Goal: Task Accomplishment & Management: Use online tool/utility

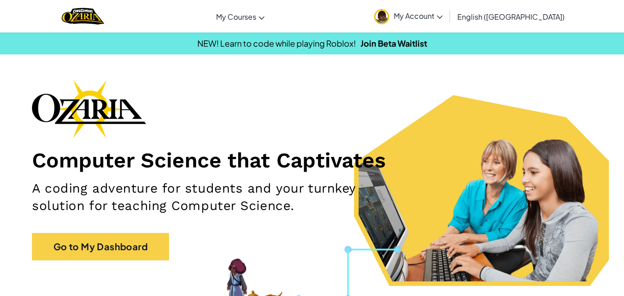
click at [443, 15] on span "My Account" at bounding box center [418, 16] width 49 height 10
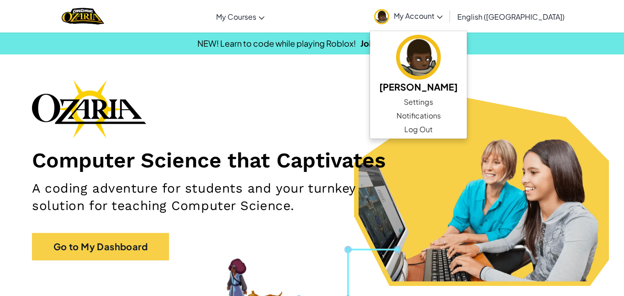
click at [334, 199] on h2 "A coding adventure for students and your turnkey solution for teaching Computer…" at bounding box center [219, 197] width 375 height 35
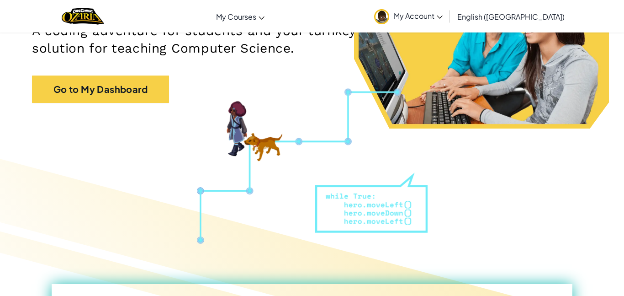
scroll to position [93, 0]
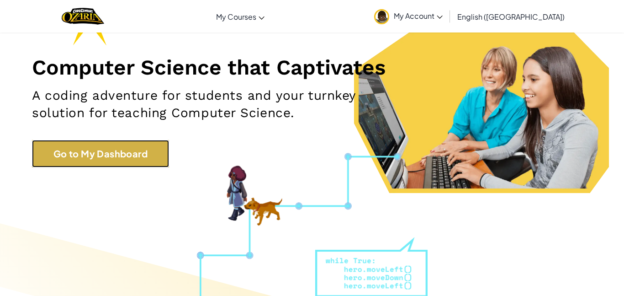
click at [120, 143] on link "Go to My Dashboard" at bounding box center [100, 153] width 137 height 27
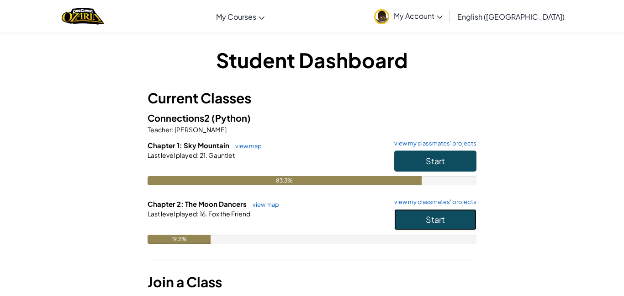
click at [457, 222] on button "Start" at bounding box center [435, 219] width 82 height 21
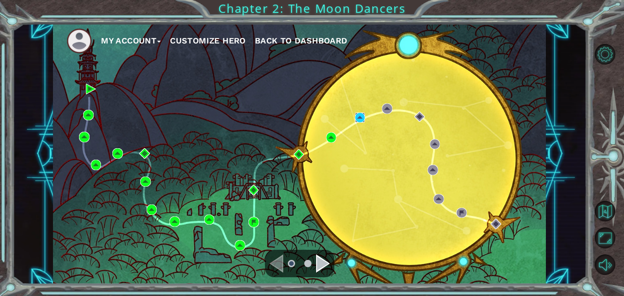
click at [362, 116] on img at bounding box center [360, 117] width 11 height 11
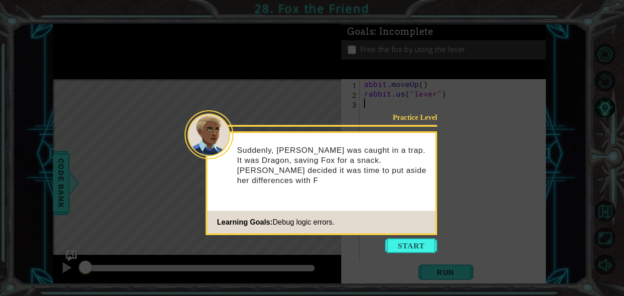
click at [419, 217] on footer "Learning Goals: Debug logic errors." at bounding box center [321, 222] width 228 height 22
click at [401, 245] on button "Start" at bounding box center [411, 245] width 52 height 15
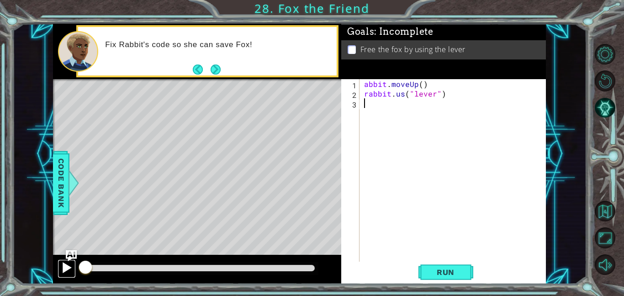
click at [64, 267] on div at bounding box center [67, 267] width 12 height 12
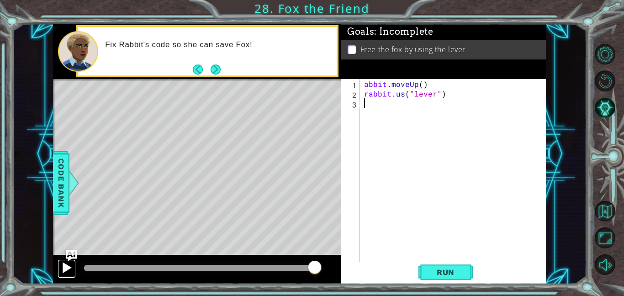
click at [69, 265] on div at bounding box center [67, 267] width 12 height 12
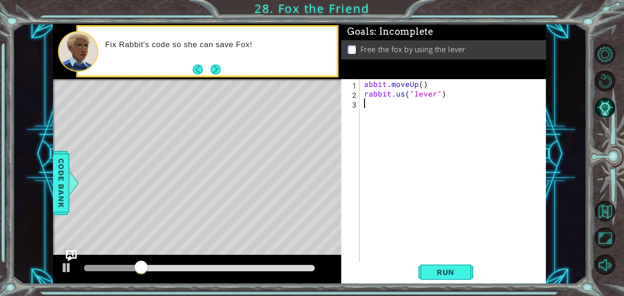
click at [363, 84] on div "abbit . moveUp ( ) rabbit . us ( "lever" )" at bounding box center [455, 179] width 186 height 201
type textarea "rabbit.moveUp()"
click at [411, 237] on div "rabbit . moveUp ( ) rabbit . us ( "lever" )" at bounding box center [455, 179] width 186 height 201
click at [66, 268] on div at bounding box center [67, 267] width 12 height 12
click at [62, 267] on div at bounding box center [67, 267] width 12 height 12
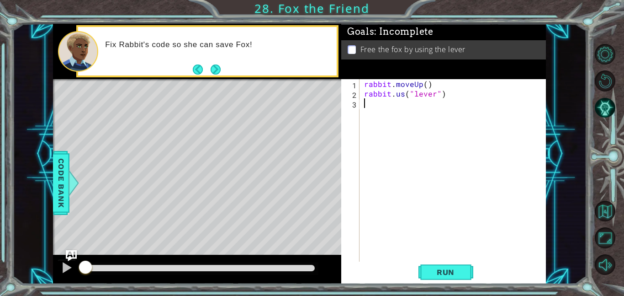
drag, startPoint x: 207, startPoint y: 267, endPoint x: 0, endPoint y: 265, distance: 207.4
click at [0, 265] on div "1 ההההההההההההההההההההההההההההההההההההההההההההההההההההההההההההההההההההההההההההה…" at bounding box center [312, 148] width 624 height 296
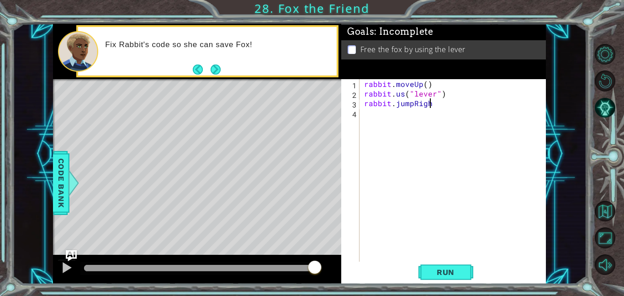
scroll to position [0, 4]
type textarea "rabbit.jumpRight("
click at [420, 270] on button "Run" at bounding box center [445, 271] width 55 height 21
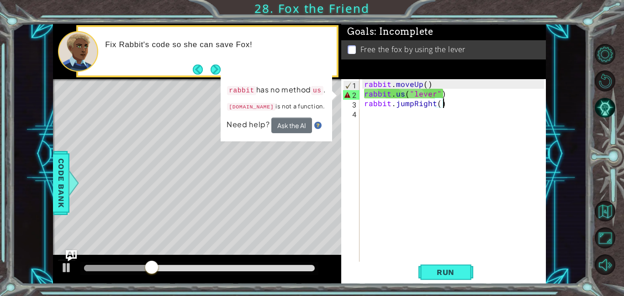
click at [404, 93] on div "rabbit . moveUp ( ) rabbit . us ( "lever" ) rabbit . jumpRight ( )" at bounding box center [455, 179] width 186 height 201
type textarea "[DOMAIN_NAME]("lever")"
click at [404, 94] on div "rabbit . moveUp ( ) rabbit . us ( "lever" ) rabbit . jumpRight ( )" at bounding box center [455, 179] width 186 height 201
click at [396, 95] on div "rabbit . moveUp ( ) rabbit . us ( "lever" ) rabbit . jumpRight ( )" at bounding box center [455, 179] width 186 height 201
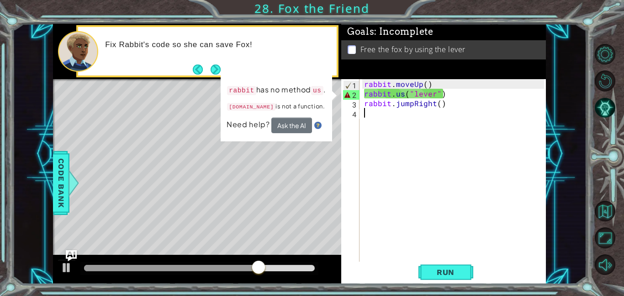
click at [517, 175] on div "rabbit . moveUp ( ) rabbit . us ( "lever" ) rabbit . jumpRight ( )" at bounding box center [455, 179] width 186 height 201
click at [403, 94] on div "rabbit . moveUp ( ) rabbit . us ( "lever" ) rabbit . jumpRight ( )" at bounding box center [455, 179] width 186 height 201
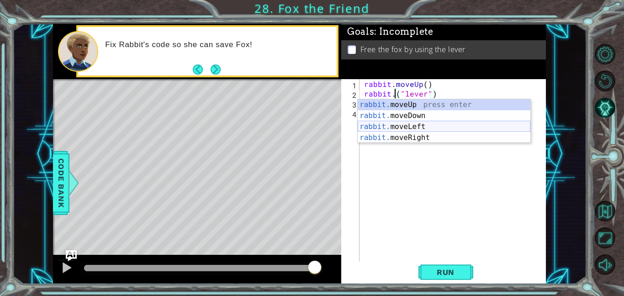
click at [401, 127] on div "rabbit. moveUp press enter rabbit. moveDown press enter rabbit. moveLeft press …" at bounding box center [444, 132] width 173 height 66
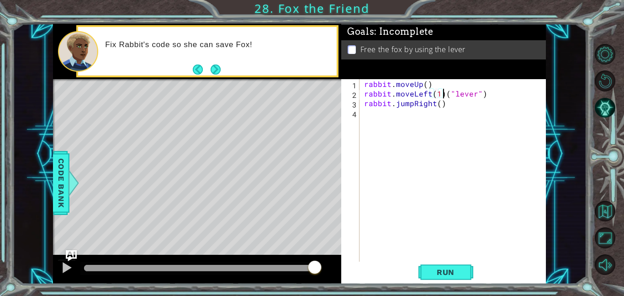
click at [443, 95] on div "rabbit . moveUp ( ) rabbit . moveLeft ( 1 ) ( "lever" ) rabbit . jumpRight ( )" at bounding box center [455, 179] width 186 height 201
type textarea "rabbit.moveLeft("lever")"
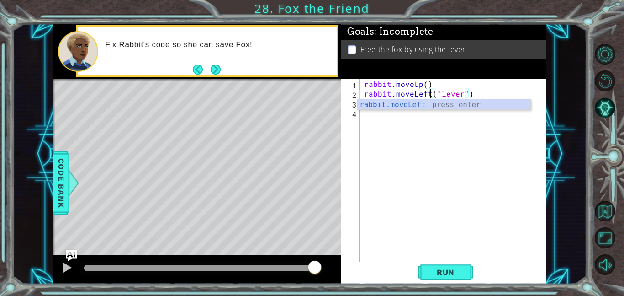
click at [454, 206] on div "rabbit . moveUp ( ) rabbit . moveLeft ( "lever" ) rabbit . jumpRight ( )" at bounding box center [455, 179] width 186 height 201
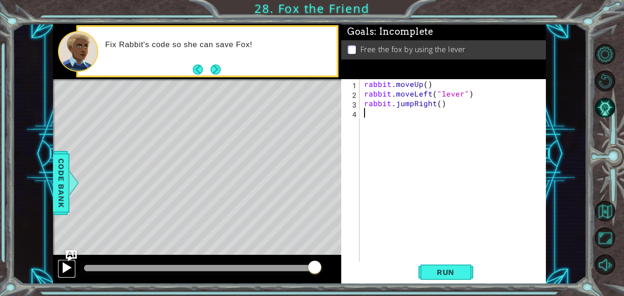
click at [61, 268] on div at bounding box center [67, 267] width 12 height 12
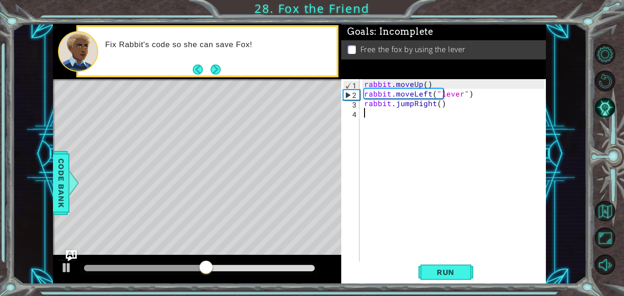
click at [430, 95] on div "rabbit . moveUp ( ) rabbit . moveLeft ( "lever" ) rabbit . jumpRight ( )" at bounding box center [455, 179] width 186 height 201
click at [429, 96] on div "rabbit . moveUp ( ) rabbit . moveLeft ( "lever" ) rabbit . jumpRight ( )" at bounding box center [455, 179] width 186 height 201
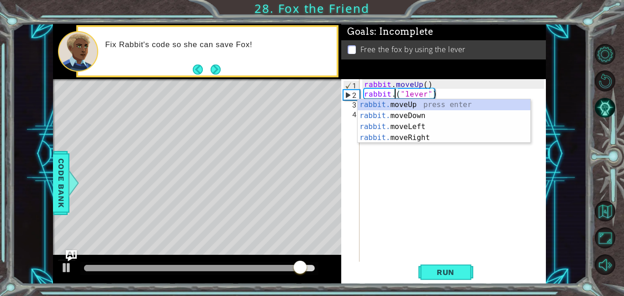
scroll to position [0, 2]
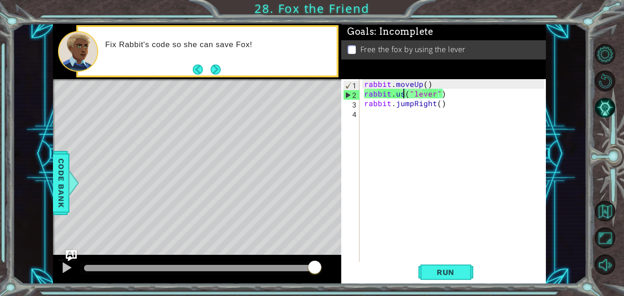
type textarea "rabbit.use("lever")"
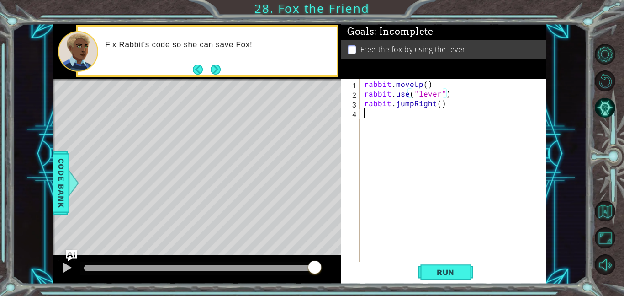
click at [455, 165] on div "rabbit . moveUp ( ) rabbit . use ( "lever" ) rabbit . jumpRight ( )" at bounding box center [455, 179] width 186 height 201
click at [56, 267] on div at bounding box center [197, 268] width 288 height 29
click at [64, 270] on div at bounding box center [67, 267] width 12 height 12
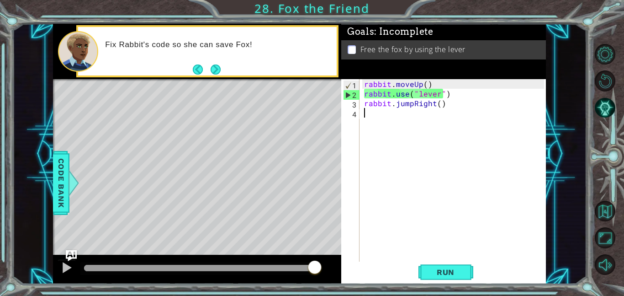
click at [145, 270] on div at bounding box center [199, 268] width 231 height 6
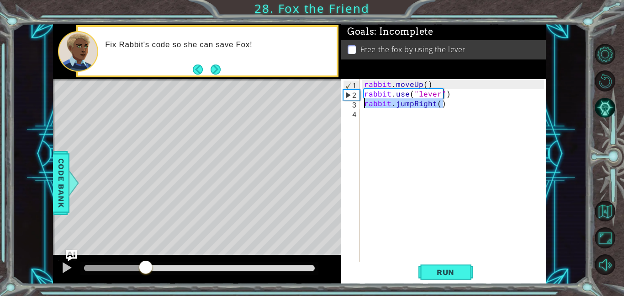
click at [333, 102] on div "1 ההההההההההההההההההההההההההההההההההההההההההההההההההההההההההההההההההההההההההההה…" at bounding box center [299, 154] width 493 height 260
type textarea "rabbit.jumpRight()"
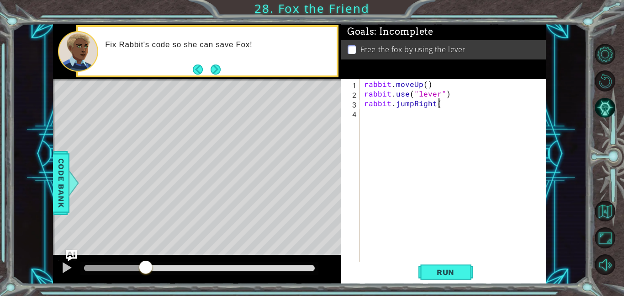
scroll to position [0, 4]
type textarea "rabbit.jumpRight()"
click at [432, 273] on span "Run" at bounding box center [446, 271] width 36 height 9
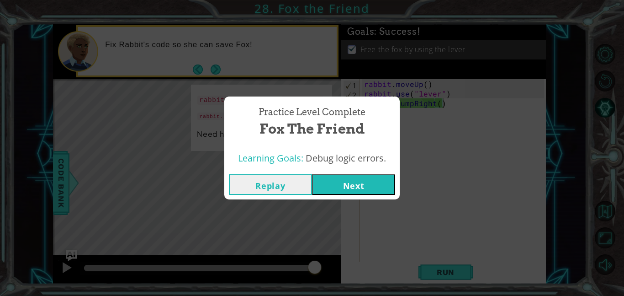
click at [347, 184] on button "Next" at bounding box center [353, 184] width 83 height 21
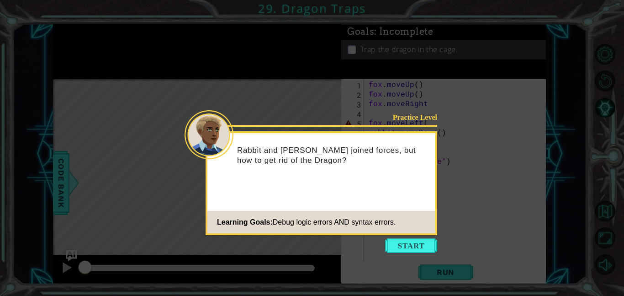
click at [412, 237] on icon at bounding box center [312, 148] width 624 height 296
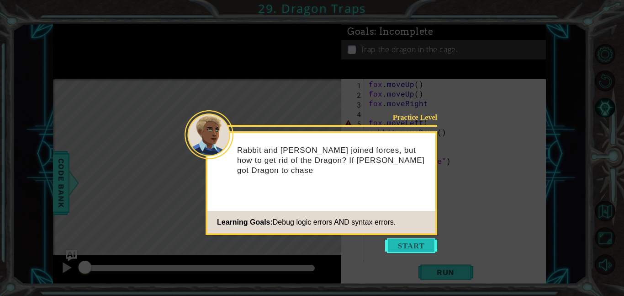
click at [412, 247] on button "Start" at bounding box center [411, 245] width 52 height 15
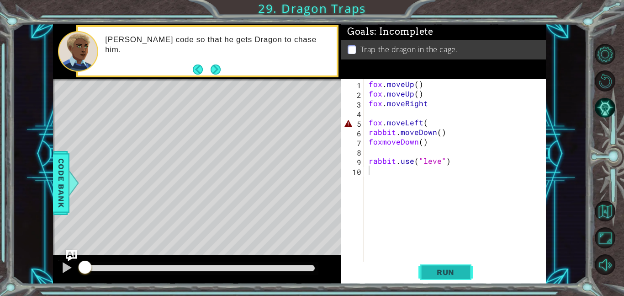
click at [446, 263] on button "Run" at bounding box center [445, 271] width 55 height 21
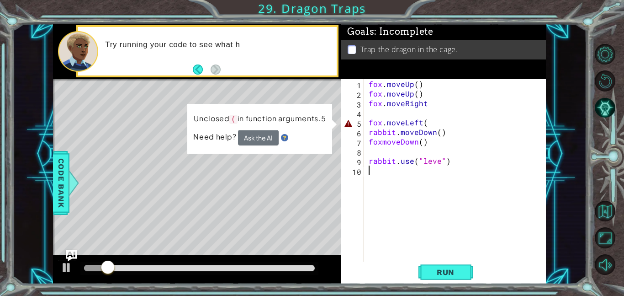
click at [429, 123] on div "fox . moveUp ( ) fox . moveUp ( ) fox . moveRight fox . moveLeft ( rabbit . mov…" at bounding box center [458, 179] width 182 height 201
type textarea "fox.moveLeft("
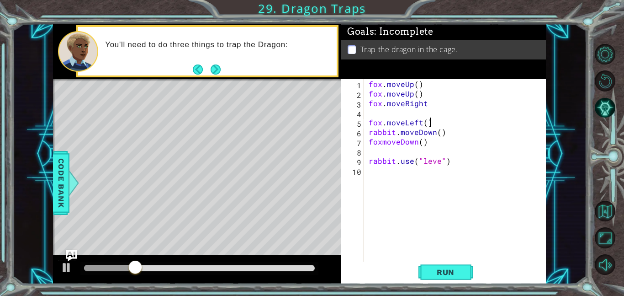
type textarea "fox.moveLeft()"
click at [441, 269] on span "Run" at bounding box center [446, 271] width 36 height 9
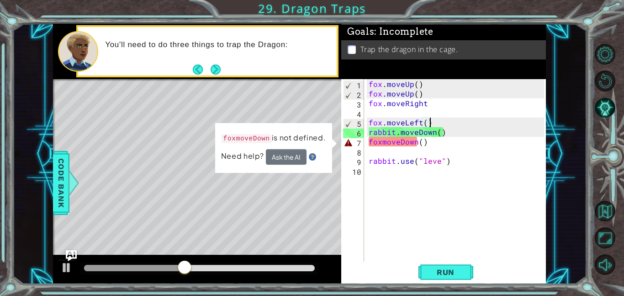
click at [381, 139] on div "fox . moveUp ( ) fox . moveUp ( ) fox . moveRight fox . moveLeft ( ) rabbit . m…" at bounding box center [458, 179] width 182 height 201
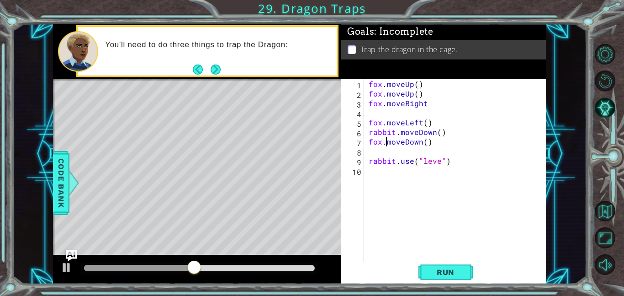
scroll to position [0, 1]
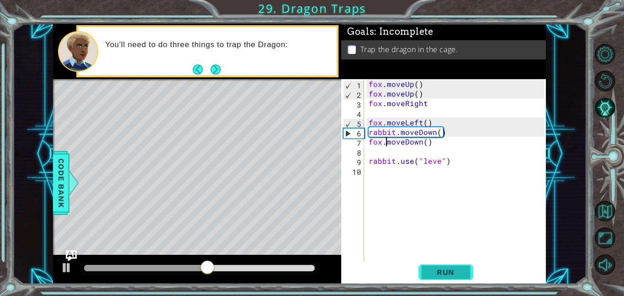
click at [438, 269] on span "Run" at bounding box center [446, 271] width 36 height 9
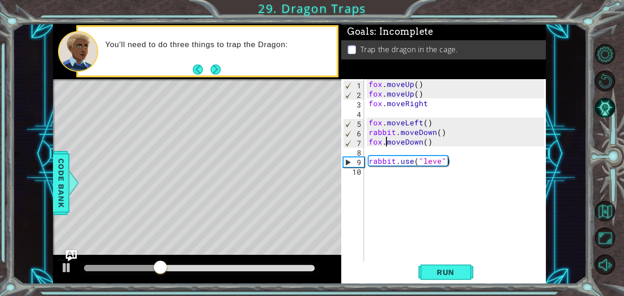
click at [438, 163] on div "fox . moveUp ( ) fox . moveUp ( ) fox . moveRight fox . moveLeft ( ) rabbit . m…" at bounding box center [458, 179] width 182 height 201
type textarea "rabbit.use("lever")"
click at [456, 276] on button "Run" at bounding box center [445, 271] width 55 height 21
